Goal: Task Accomplishment & Management: Complete application form

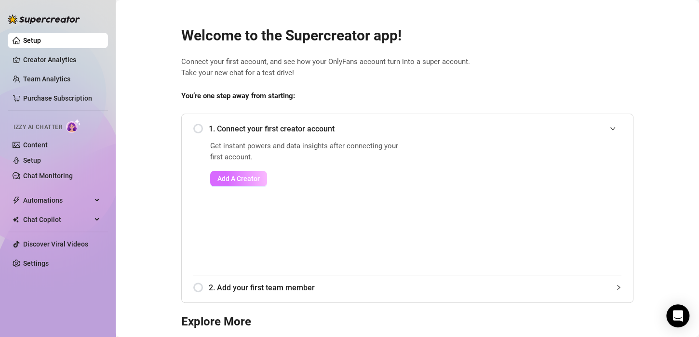
click at [223, 176] on span "Add A Creator" at bounding box center [238, 179] width 42 height 8
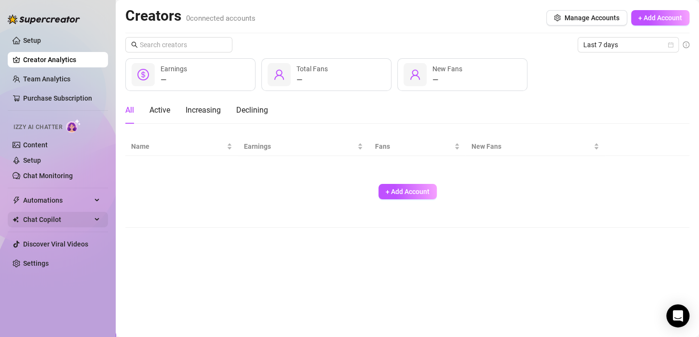
click at [46, 215] on span "Chat Copilot" at bounding box center [57, 219] width 68 height 15
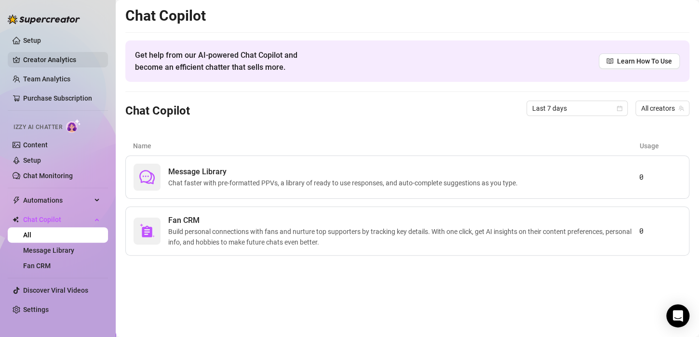
click at [41, 61] on link "Creator Analytics" at bounding box center [61, 59] width 77 height 15
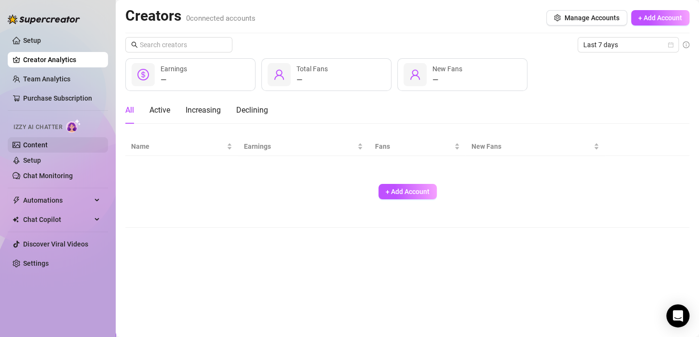
click at [42, 141] on link "Content" at bounding box center [35, 145] width 25 height 8
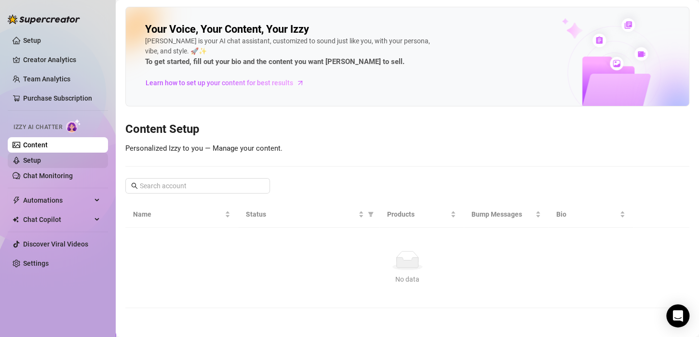
click at [29, 158] on link "Setup" at bounding box center [32, 161] width 18 height 8
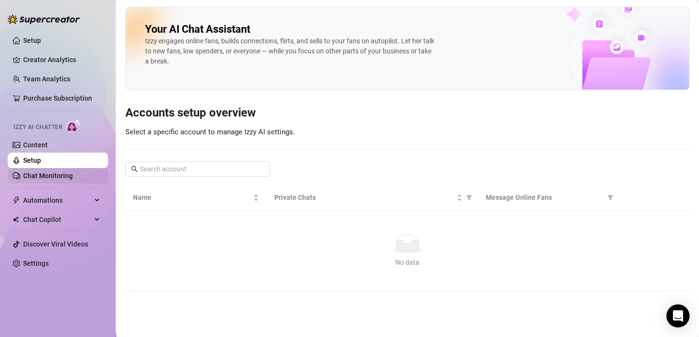
click at [38, 179] on link "Chat Monitoring" at bounding box center [48, 176] width 50 height 8
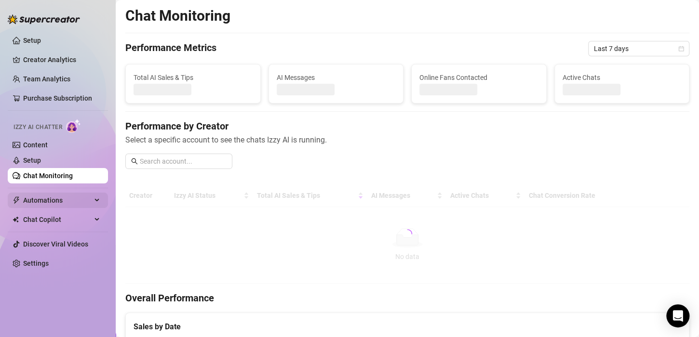
click at [98, 197] on div "Automations" at bounding box center [58, 200] width 100 height 15
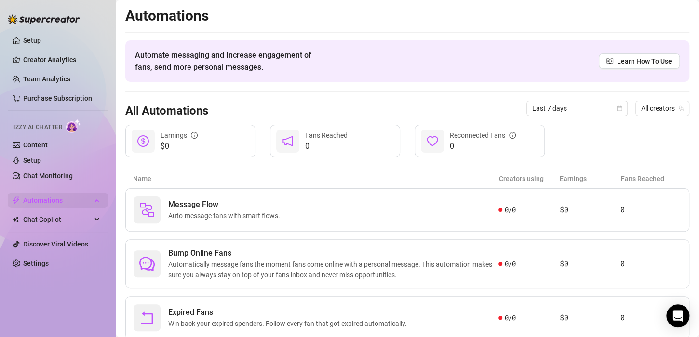
click at [98, 197] on div "Automations" at bounding box center [58, 200] width 100 height 15
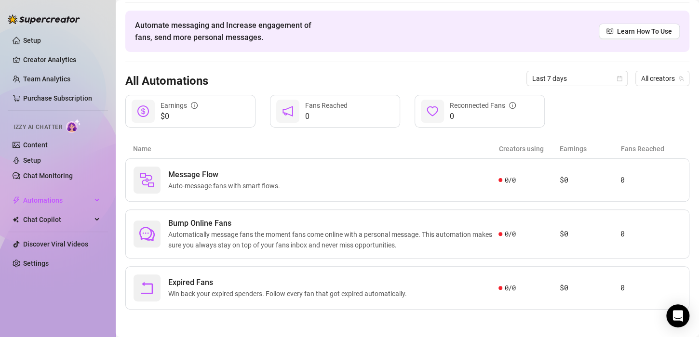
scroll to position [30, 0]
click at [94, 219] on div "Chat Copilot" at bounding box center [58, 219] width 100 height 15
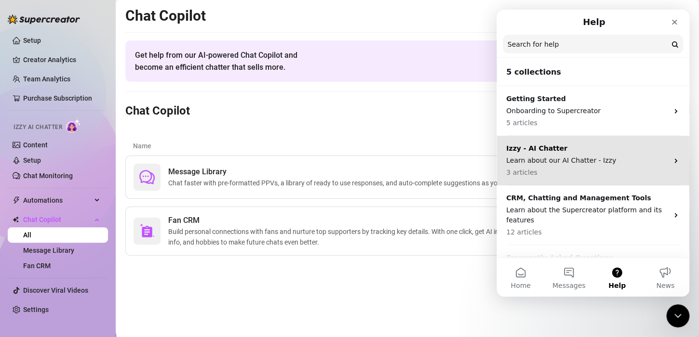
click at [569, 166] on div "Izzy - AI Chatter Learn about our AI Chatter - Izzy 3 articles" at bounding box center [587, 161] width 162 height 34
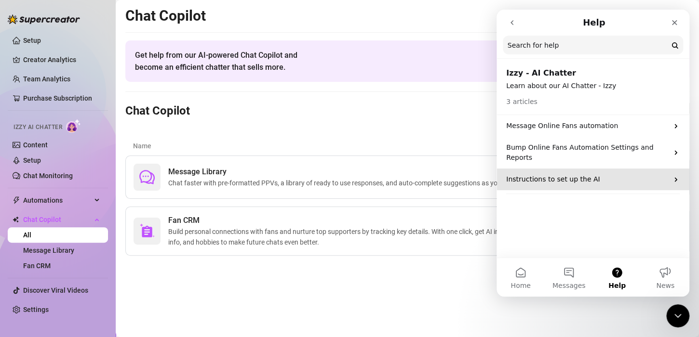
click at [558, 169] on div "Instructions to set up the AI" at bounding box center [592, 180] width 193 height 22
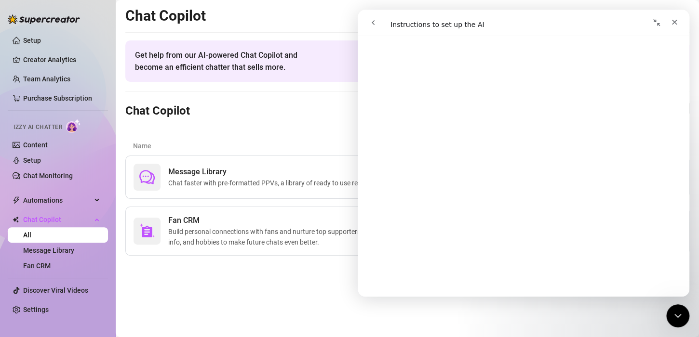
scroll to position [502, 0]
click at [34, 38] on link "Setup" at bounding box center [32, 41] width 18 height 8
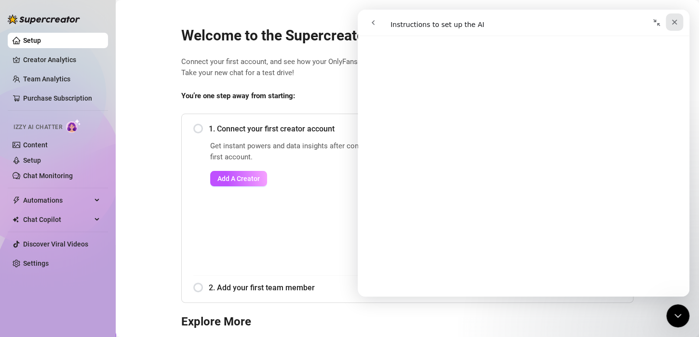
click at [673, 23] on icon "Close" at bounding box center [674, 22] width 5 height 5
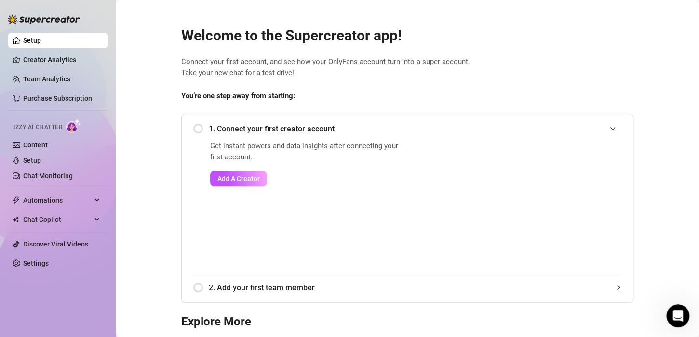
click at [193, 124] on div "1. Connect your first creator account" at bounding box center [407, 129] width 428 height 24
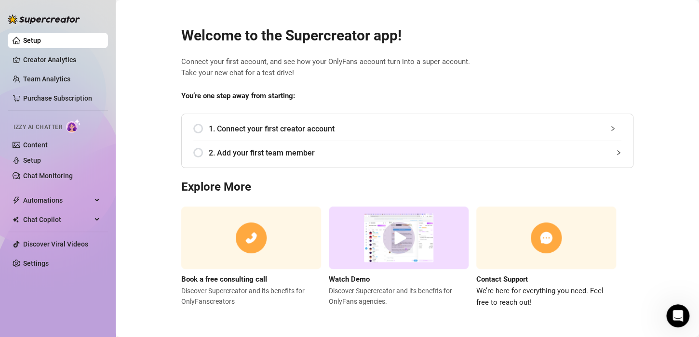
click at [199, 130] on div "1. Connect your first creator account" at bounding box center [407, 129] width 428 height 24
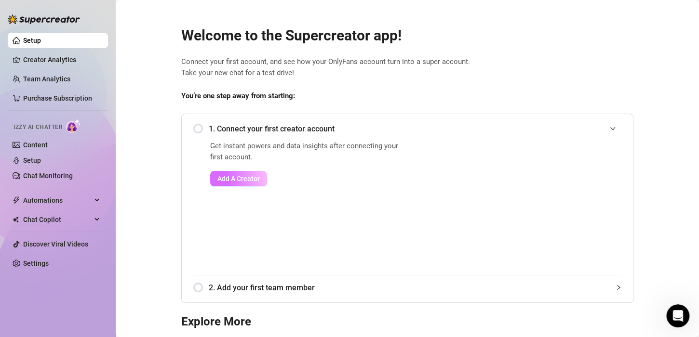
click at [233, 185] on button "Add A Creator" at bounding box center [238, 178] width 57 height 15
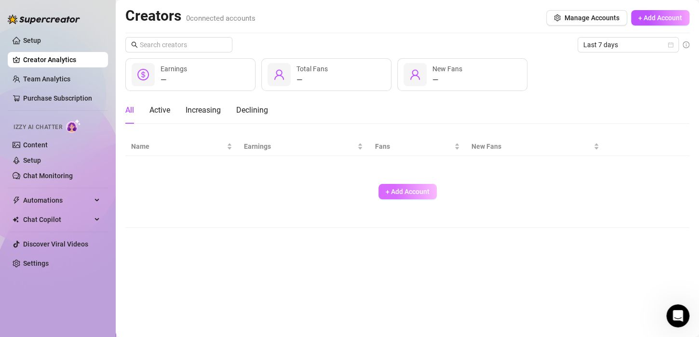
click at [389, 188] on span "+ Add Account" at bounding box center [408, 192] width 44 height 8
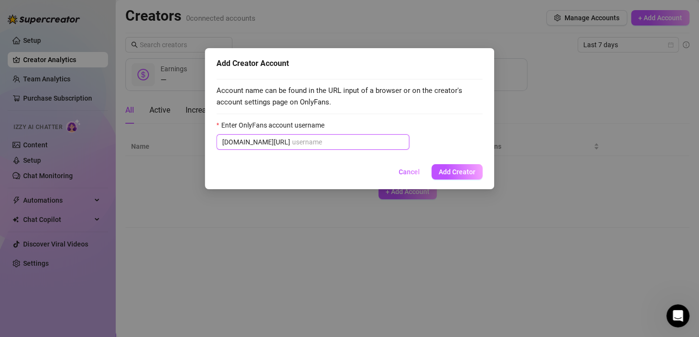
click at [339, 138] on input "Enter OnlyFans account username" at bounding box center [347, 142] width 111 height 11
paste input "lilypapi"
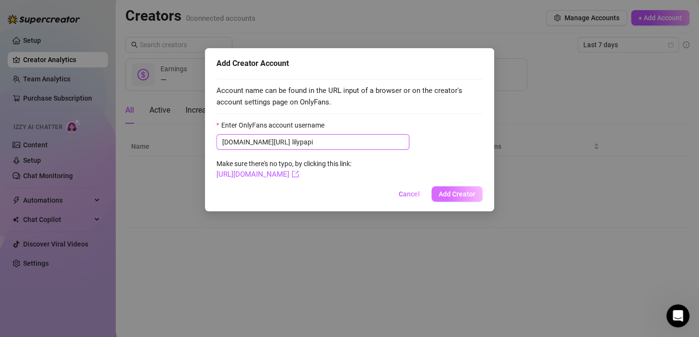
type input "lilypapi"
click at [442, 189] on button "Add Creator" at bounding box center [456, 194] width 51 height 15
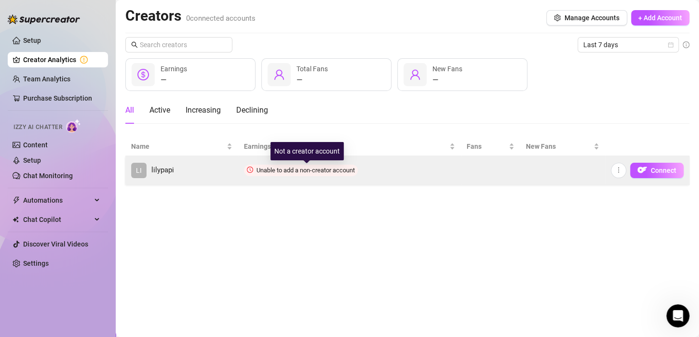
click at [291, 172] on span "Unable to add a non-creator account" at bounding box center [305, 170] width 98 height 7
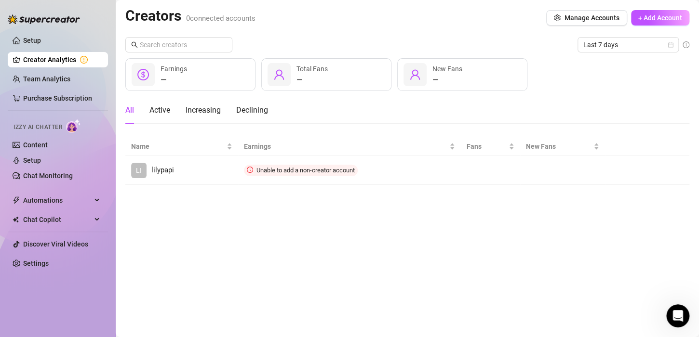
click at [441, 236] on main "Creators 0 connected accounts Manage Accounts + Add Account Last 7 days — Earni…" at bounding box center [407, 168] width 583 height 337
